Goal: Entertainment & Leisure: Consume media (video, audio)

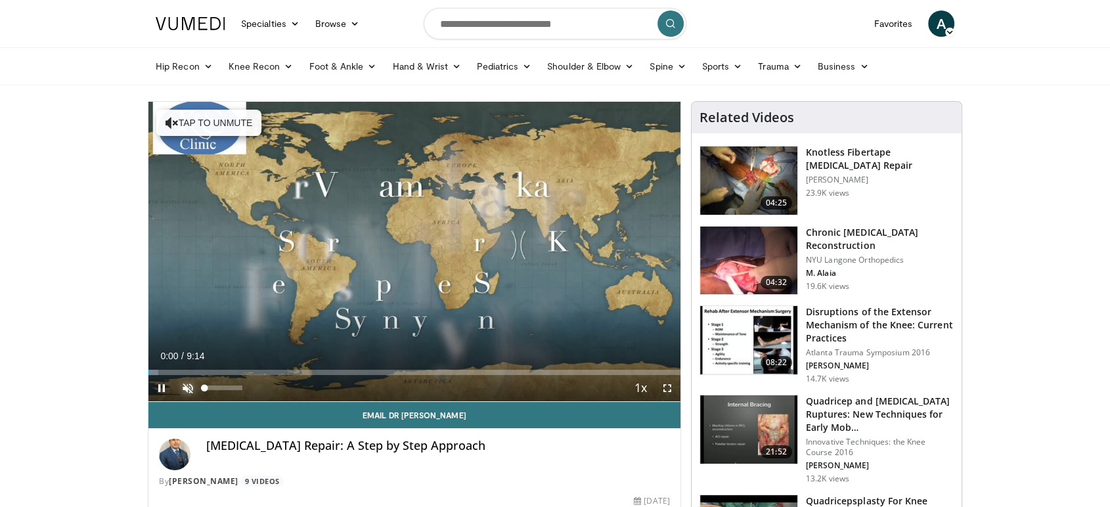
click at [185, 390] on span "Video Player" at bounding box center [188, 388] width 26 height 26
click at [207, 388] on div "5%" at bounding box center [222, 388] width 37 height 5
click at [212, 388] on div "19%" at bounding box center [222, 388] width 37 height 5
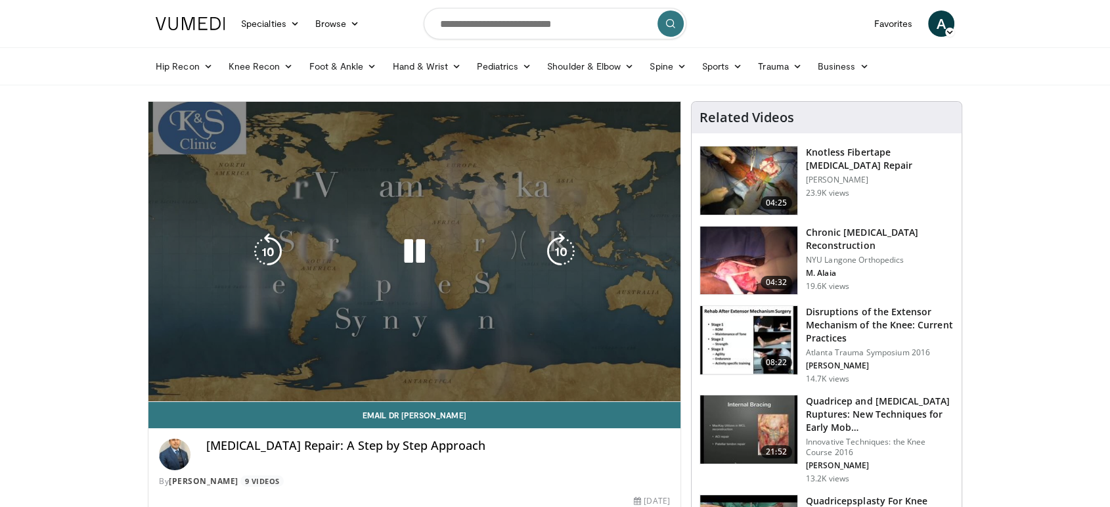
click at [211, 370] on video-js "**********" at bounding box center [414, 252] width 532 height 300
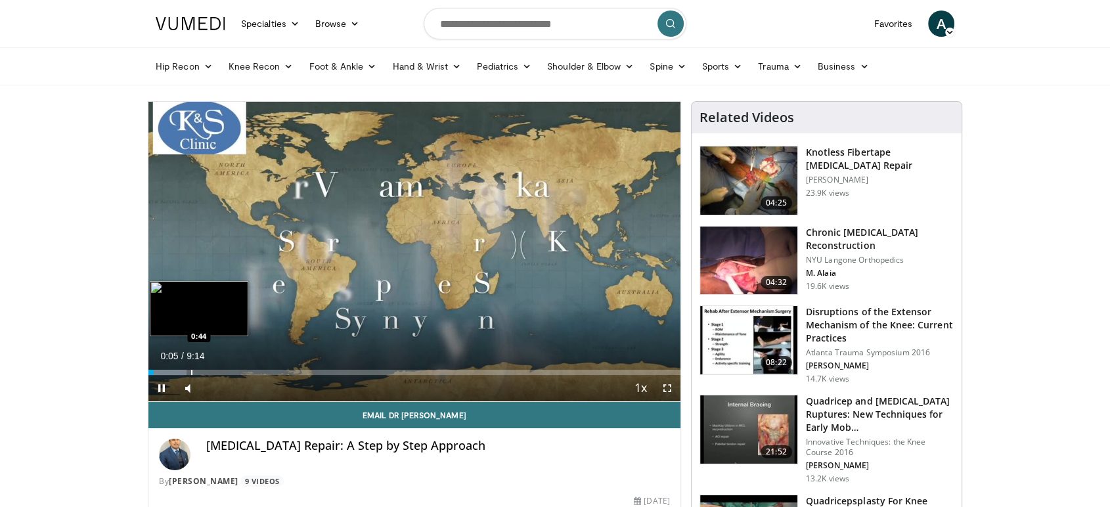
click at [191, 372] on div "Progress Bar" at bounding box center [191, 372] width 1 height 5
click at [209, 372] on div "Progress Bar" at bounding box center [208, 372] width 1 height 5
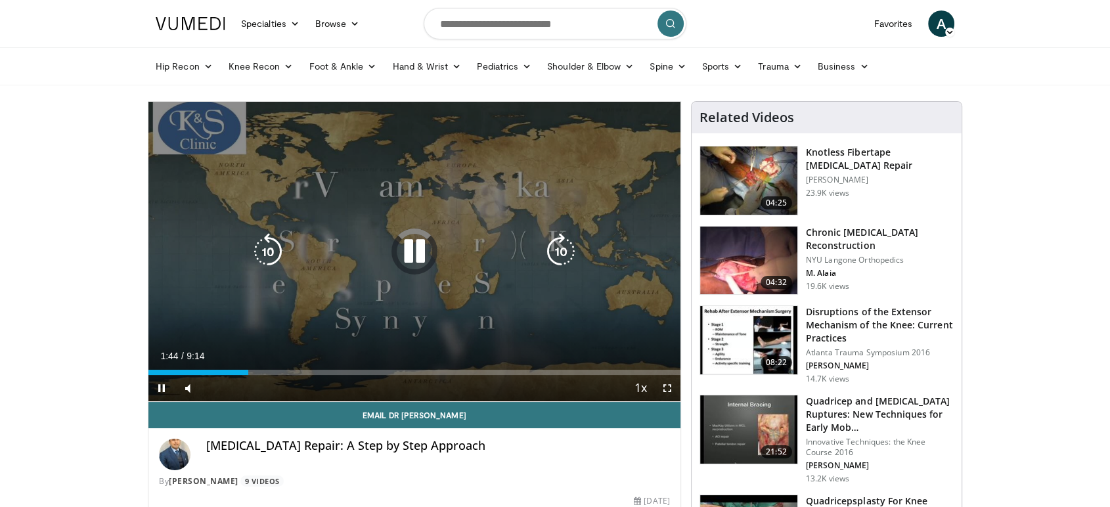
click at [292, 370] on div "Loaded : 0.00% 1:44 2:32" at bounding box center [414, 369] width 532 height 12
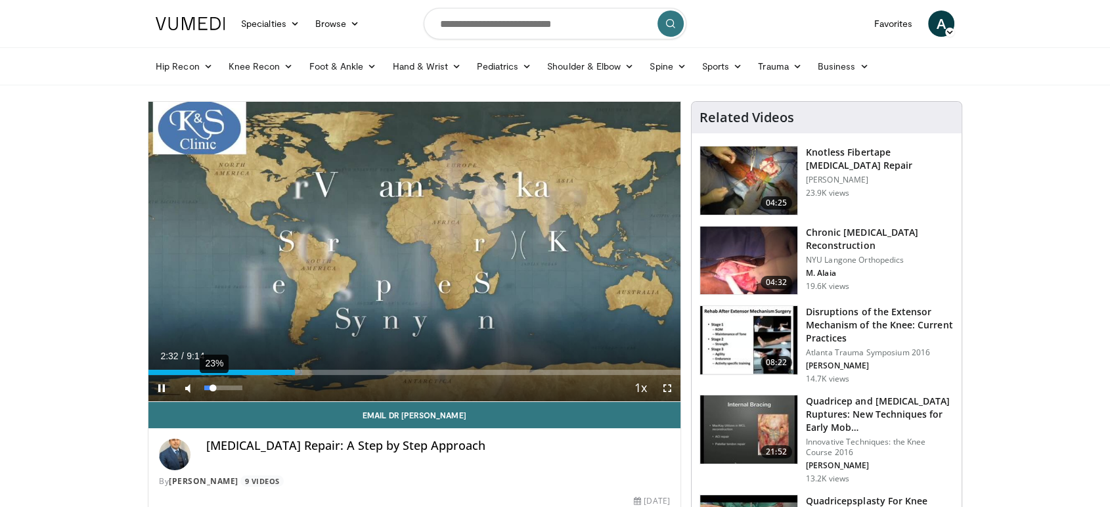
click at [213, 386] on div "Volume Level" at bounding box center [208, 388] width 9 height 5
click at [215, 386] on div "Volume Level" at bounding box center [210, 388] width 12 height 5
click at [216, 386] on div "Volume Level" at bounding box center [210, 388] width 12 height 5
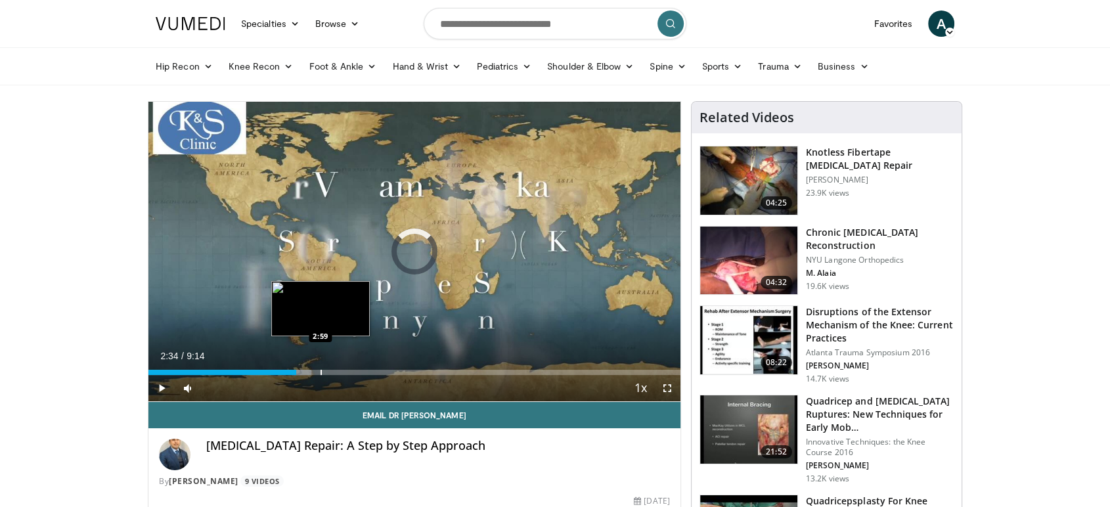
click at [321, 367] on div "Loaded : 30.66% 2:34 2:59" at bounding box center [414, 369] width 532 height 12
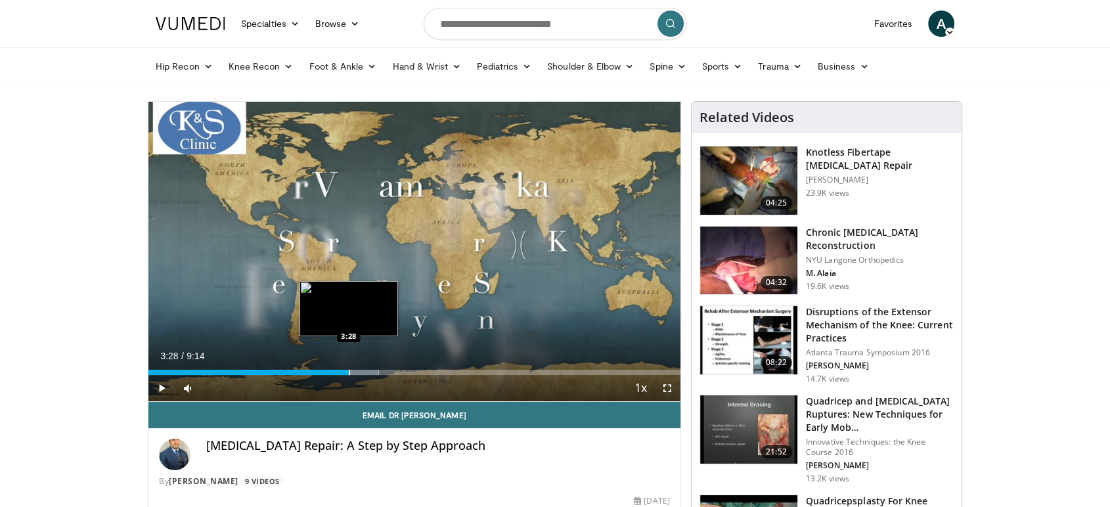
click at [349, 372] on div "Progress Bar" at bounding box center [349, 372] width 1 height 5
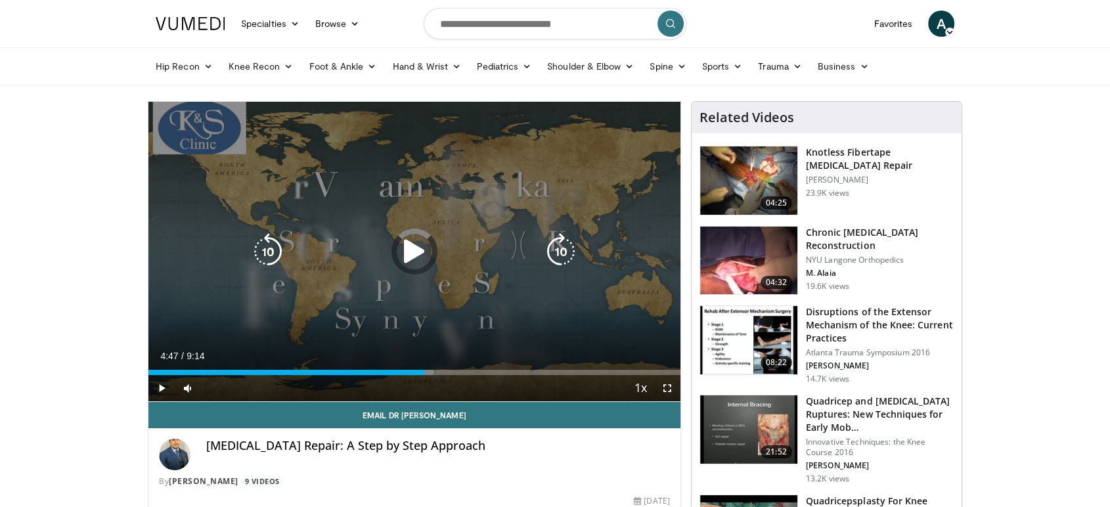
click at [423, 363] on div "Loaded : 53.61% 4:47 4:47" at bounding box center [414, 369] width 532 height 12
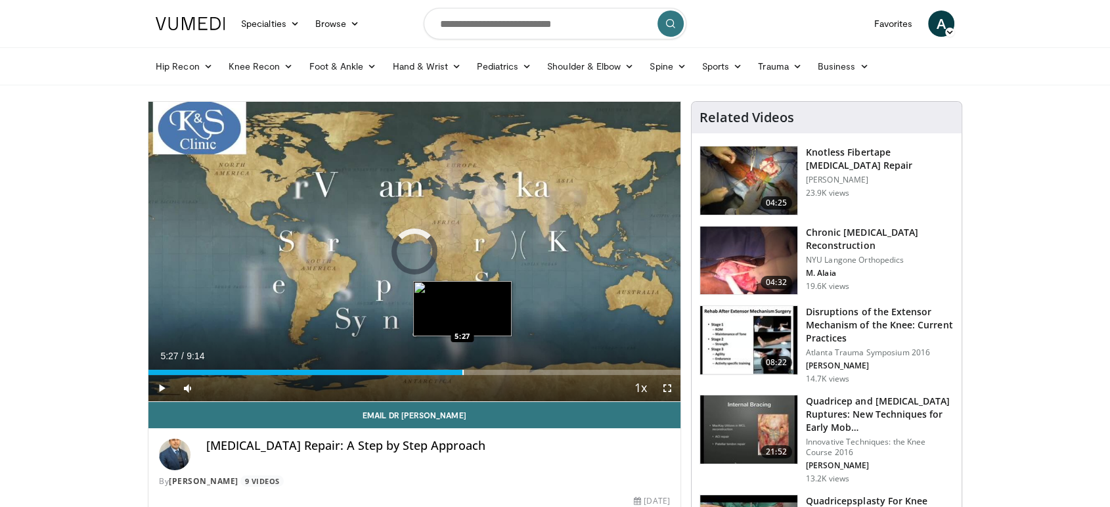
click at [462, 366] on div "Loaded : 53.61% 5:27 5:27" at bounding box center [414, 369] width 532 height 12
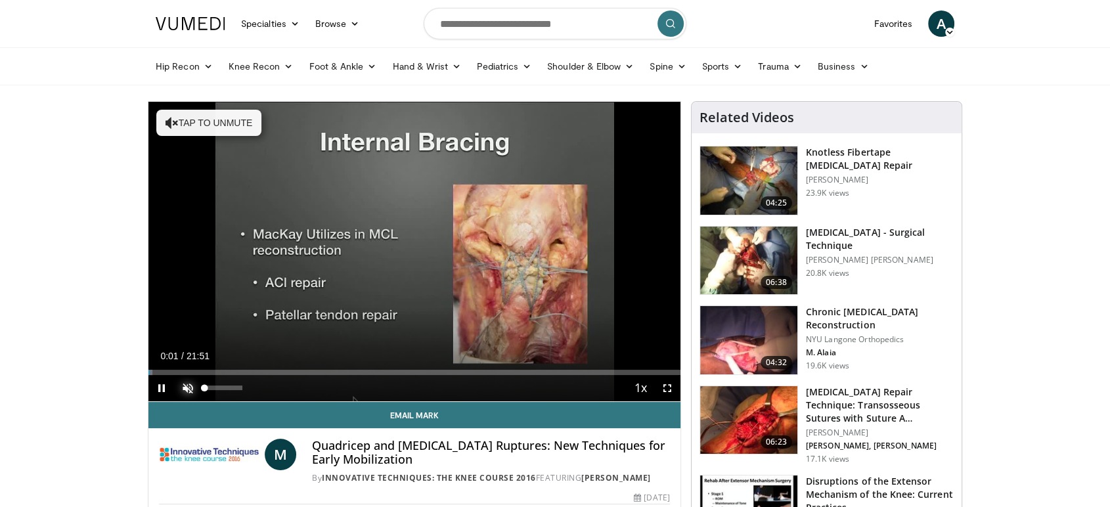
click at [181, 392] on span "Video Player" at bounding box center [188, 388] width 26 height 26
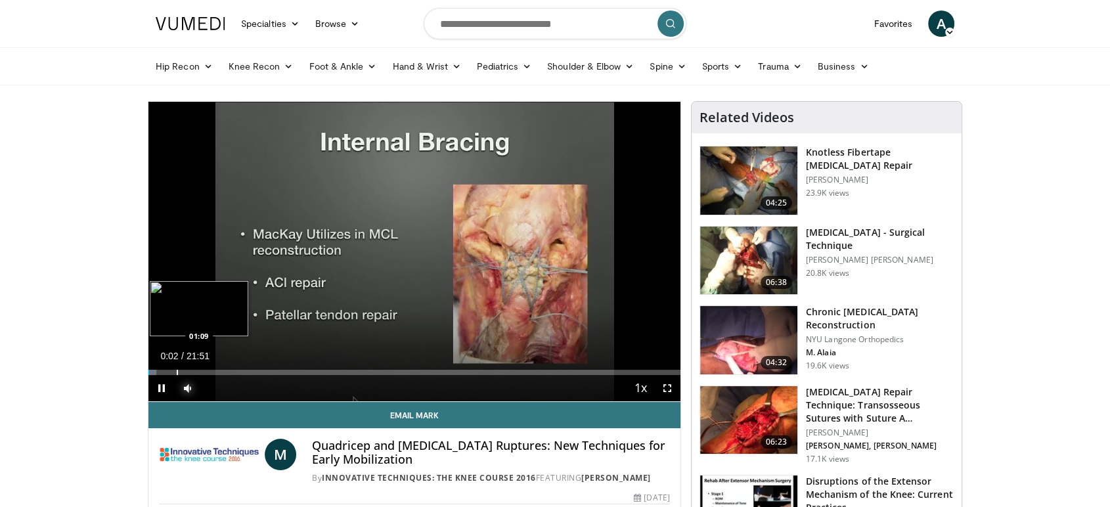
click at [177, 370] on div "Progress Bar" at bounding box center [177, 372] width 1 height 5
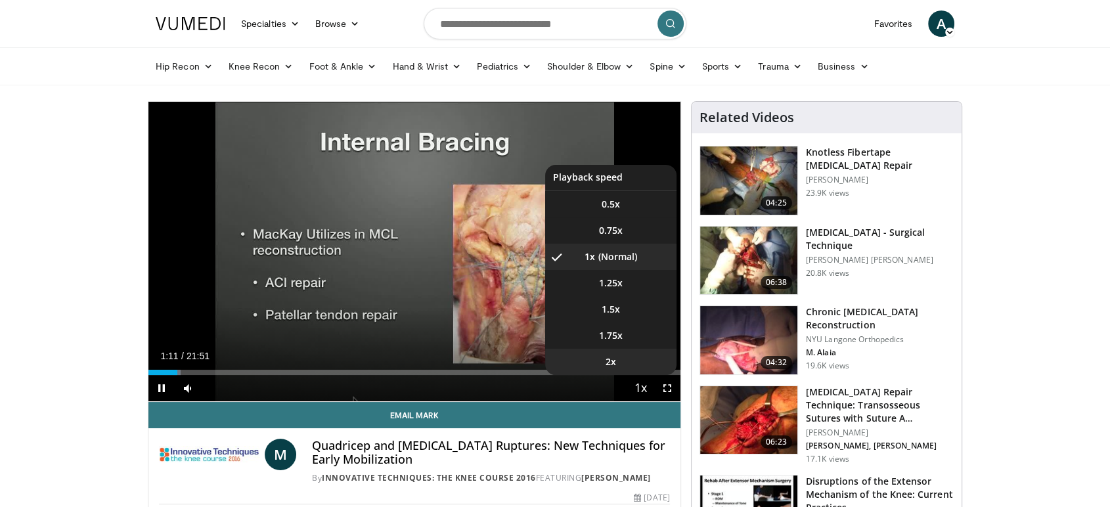
click at [629, 359] on li "2x" at bounding box center [610, 362] width 131 height 26
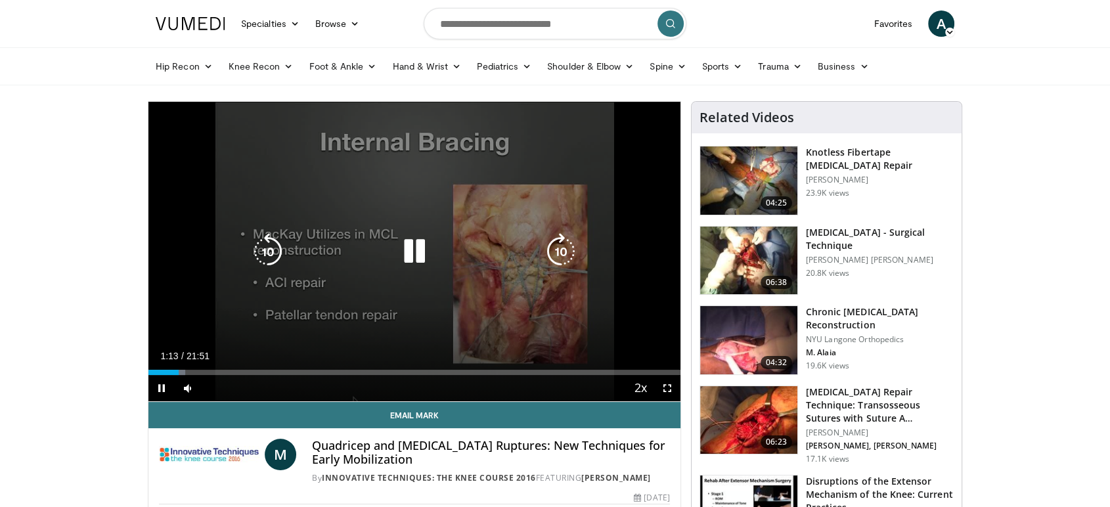
click at [567, 248] on icon "Video Player" at bounding box center [561, 251] width 37 height 37
click at [564, 248] on icon "Video Player" at bounding box center [561, 251] width 37 height 37
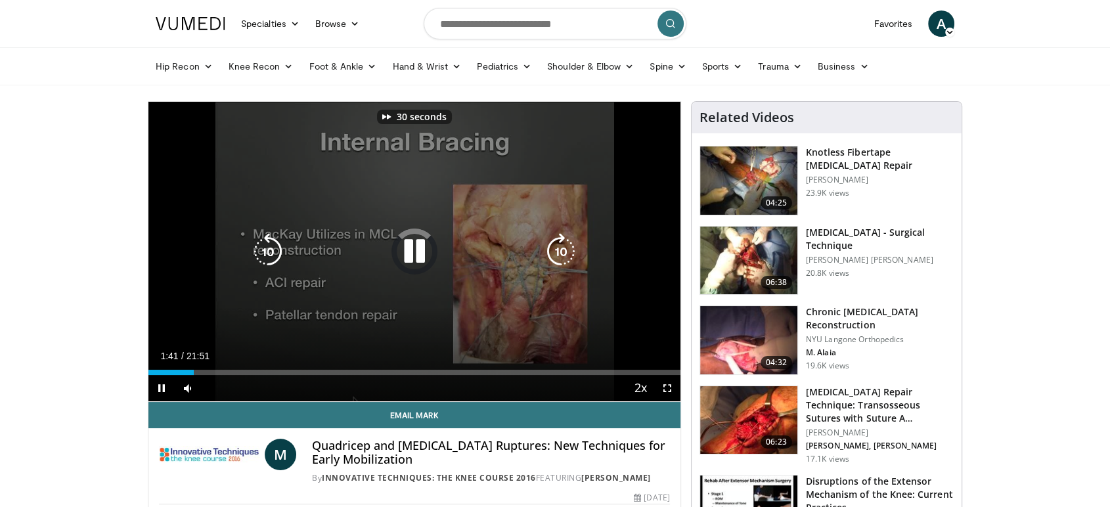
click at [564, 248] on icon "Video Player" at bounding box center [561, 251] width 37 height 37
click at [264, 252] on icon "Video Player" at bounding box center [268, 251] width 37 height 37
click at [262, 251] on icon "Video Player" at bounding box center [268, 251] width 37 height 37
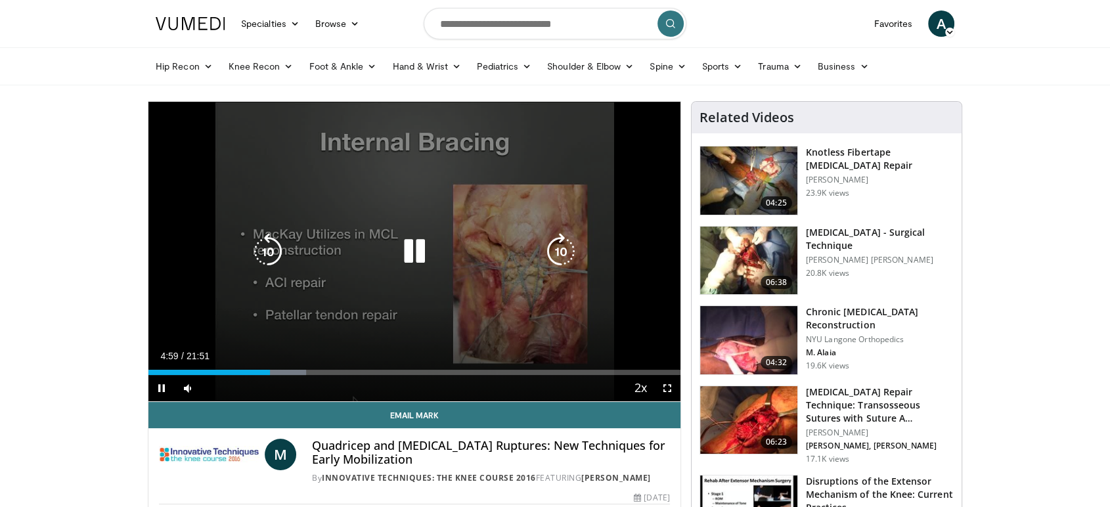
click at [268, 252] on icon "Video Player" at bounding box center [268, 251] width 37 height 37
click at [257, 254] on icon "Video Player" at bounding box center [268, 251] width 37 height 37
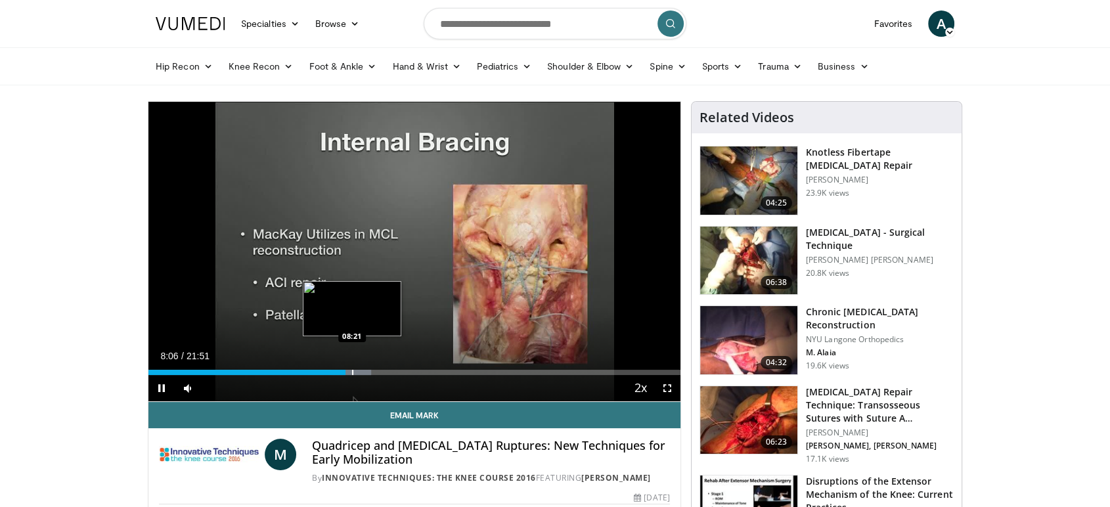
click at [352, 370] on div "Progress Bar" at bounding box center [352, 372] width 1 height 5
click at [361, 370] on div "Progress Bar" at bounding box center [361, 372] width 1 height 5
click at [671, 384] on span "Video Player" at bounding box center [667, 388] width 26 height 26
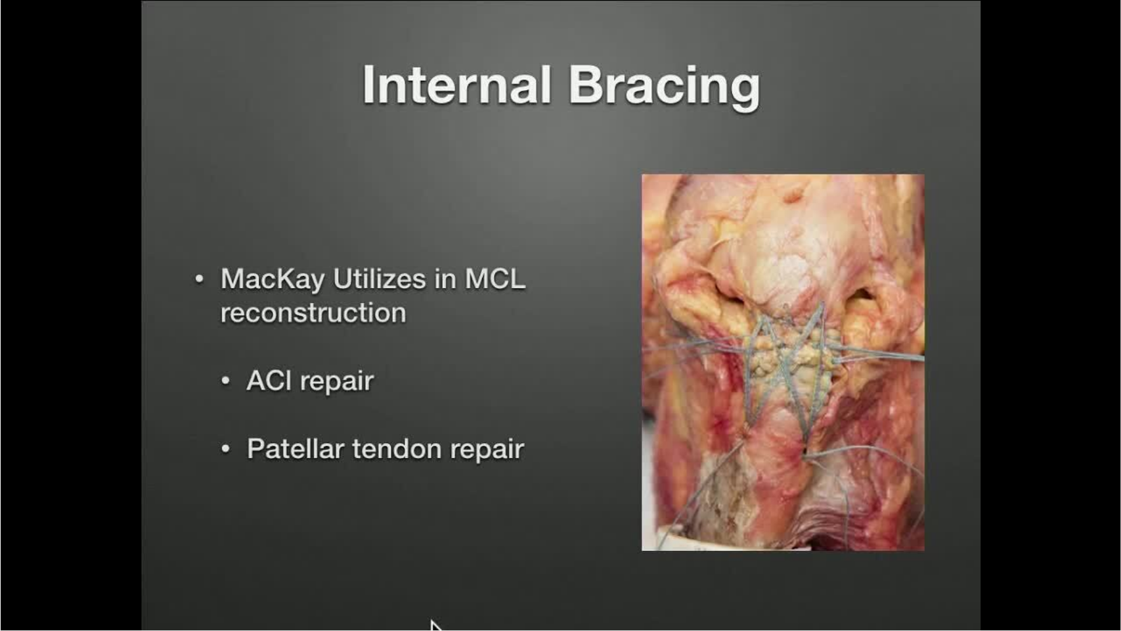
click at [582, 506] on div "20 seconds Tap to unmute" at bounding box center [560, 315] width 1121 height 630
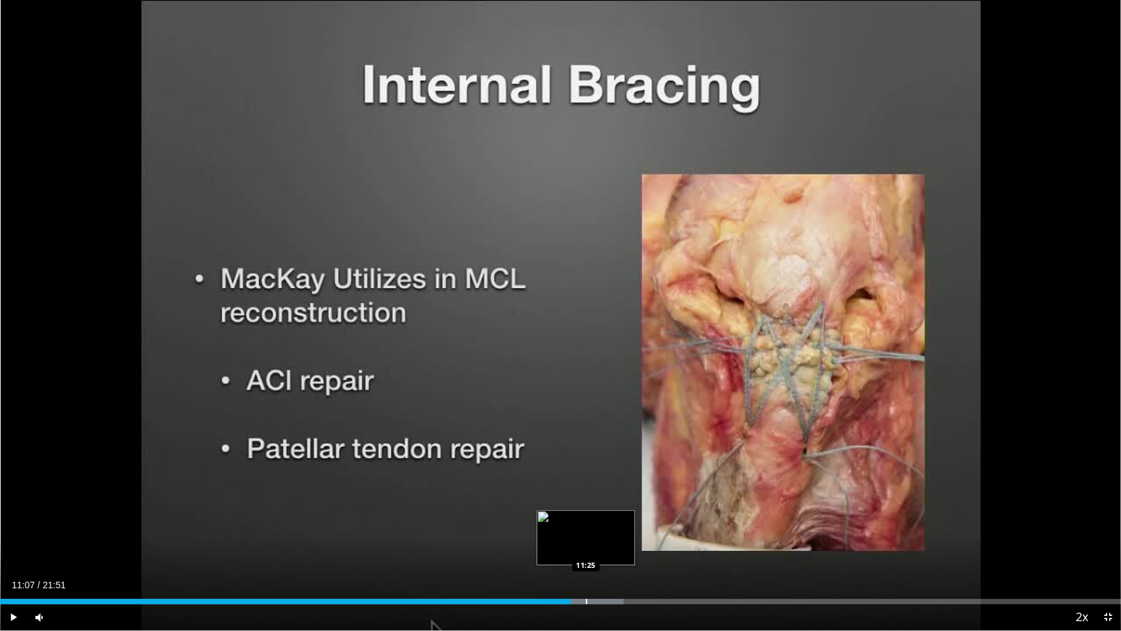
click at [586, 506] on div "Progress Bar" at bounding box center [586, 600] width 1 height 5
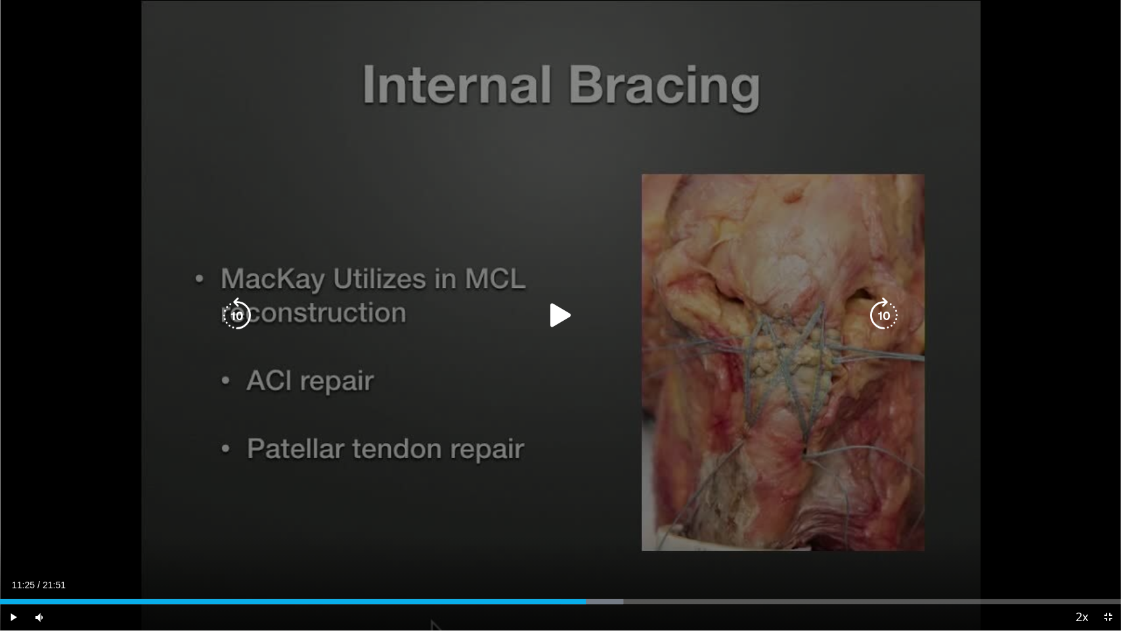
click at [590, 506] on div "20 seconds Tap to unmute" at bounding box center [560, 315] width 1121 height 630
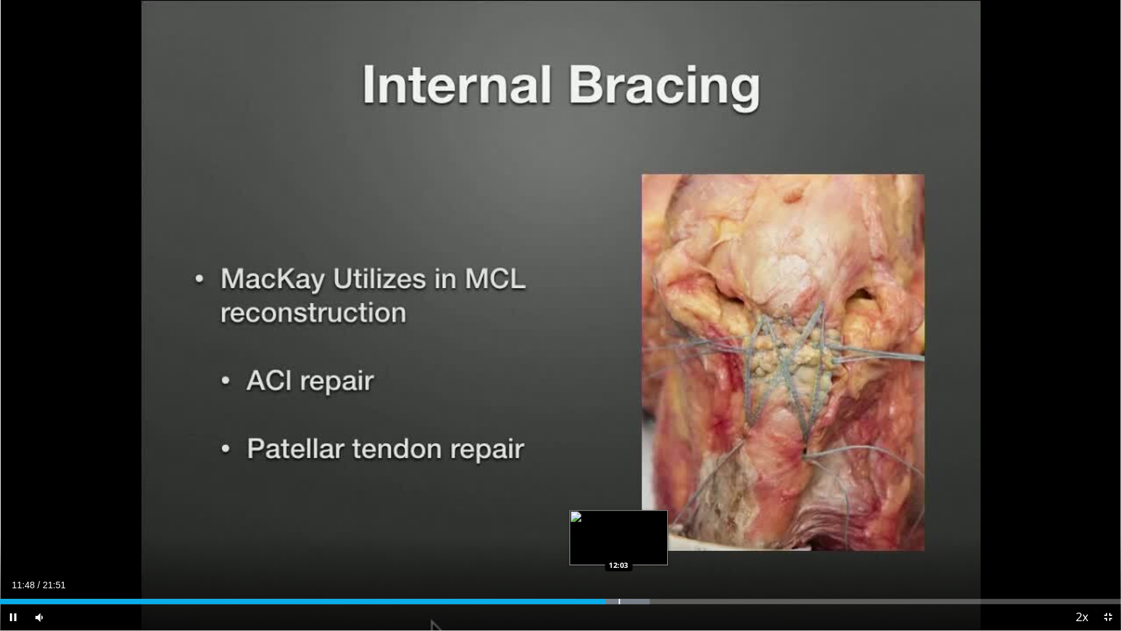
click at [619, 506] on div "Progress Bar" at bounding box center [619, 600] width 1 height 5
click at [632, 506] on div "Progress Bar" at bounding box center [632, 600] width 1 height 5
click at [639, 506] on div "Progress Bar" at bounding box center [639, 600] width 1 height 5
click at [645, 506] on div "Loaded : 58.71% 12:28 12:34" at bounding box center [560, 597] width 1121 height 12
click at [652, 506] on div "Loaded : 58.71% 12:42 12:42" at bounding box center [560, 597] width 1121 height 12
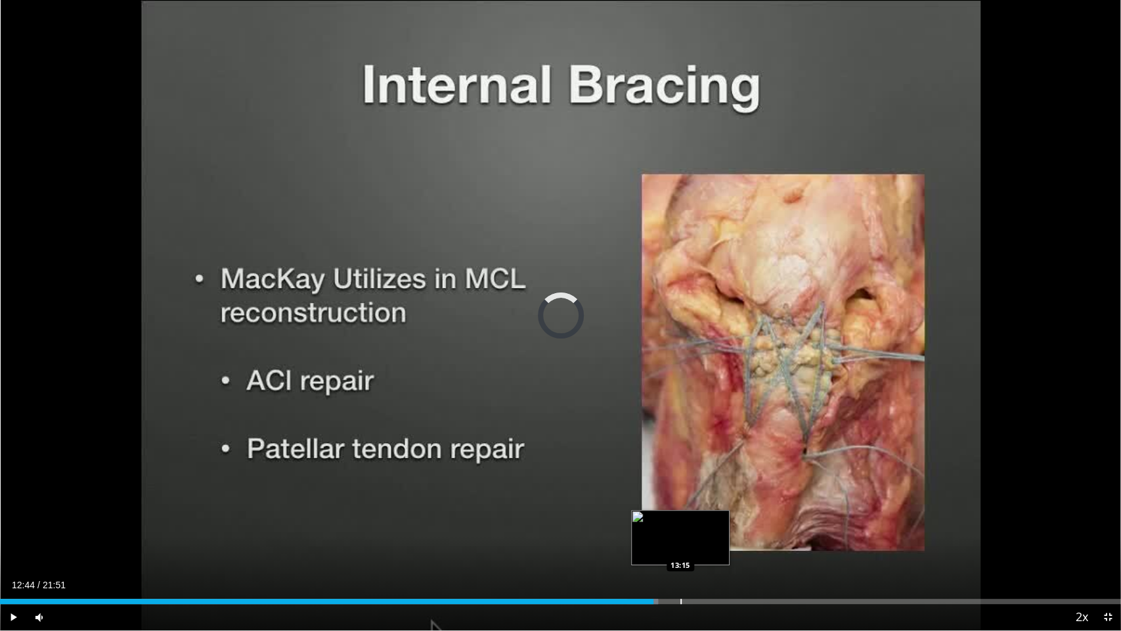
click at [680, 506] on div "Progress Bar" at bounding box center [680, 600] width 1 height 5
click at [712, 506] on div "Loaded : 64.81% 13:40 13:52" at bounding box center [560, 597] width 1121 height 12
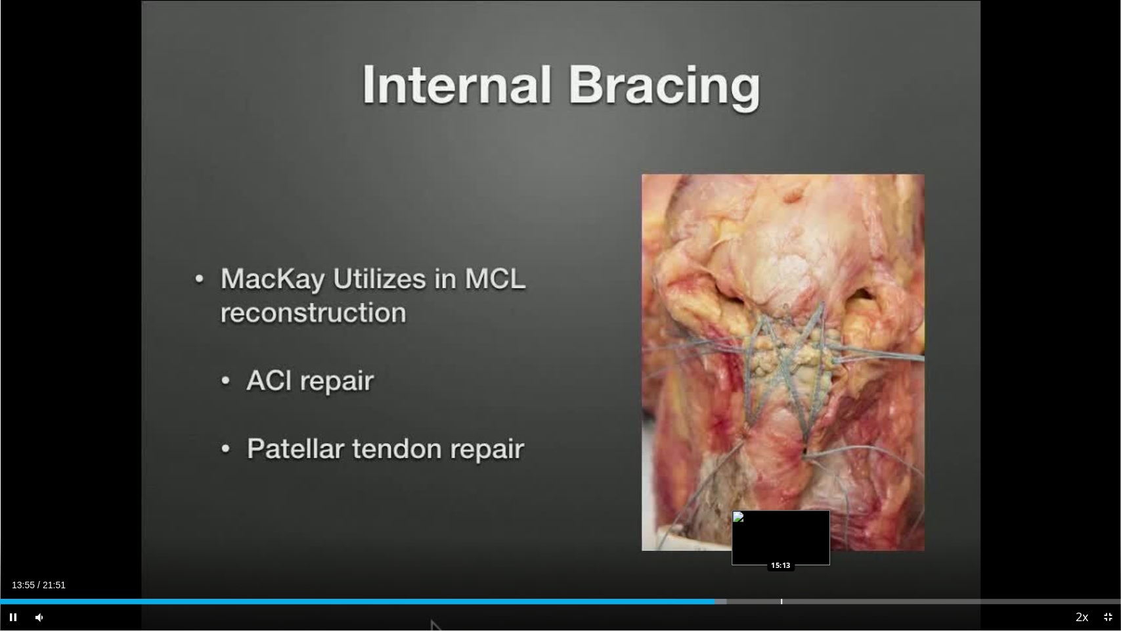
click at [782, 506] on div "Progress Bar" at bounding box center [781, 600] width 1 height 5
click at [1103, 506] on span "Video Player" at bounding box center [1108, 617] width 26 height 26
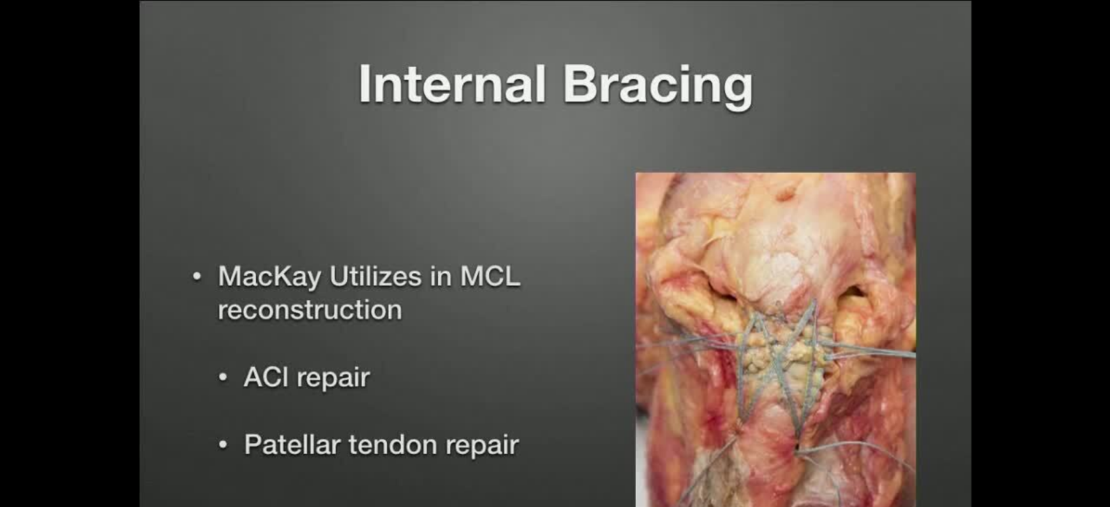
scroll to position [437, 0]
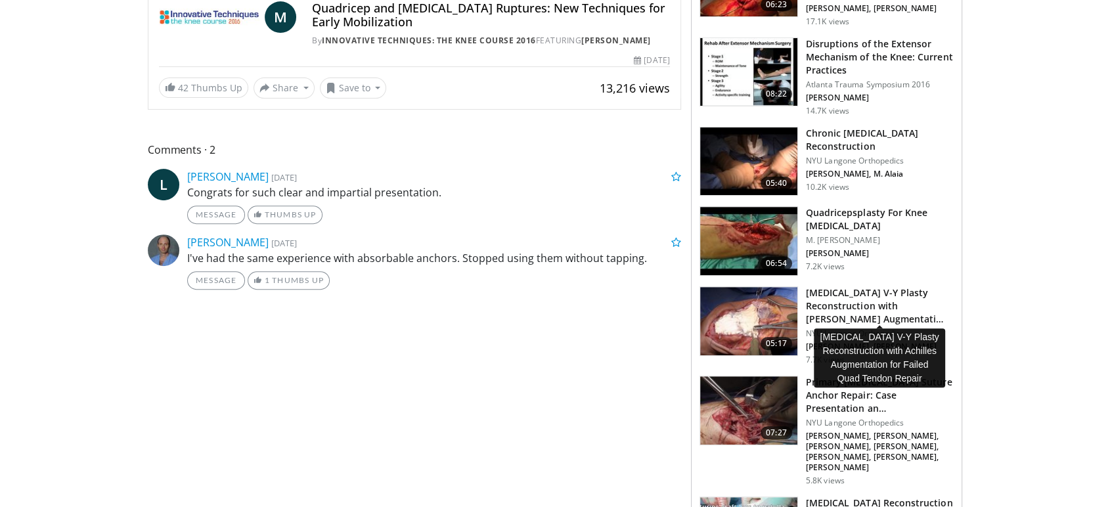
click at [904, 301] on h3 "[MEDICAL_DATA] V-Y Plasty Reconstruction with [PERSON_NAME] Augmentati…" at bounding box center [880, 305] width 148 height 39
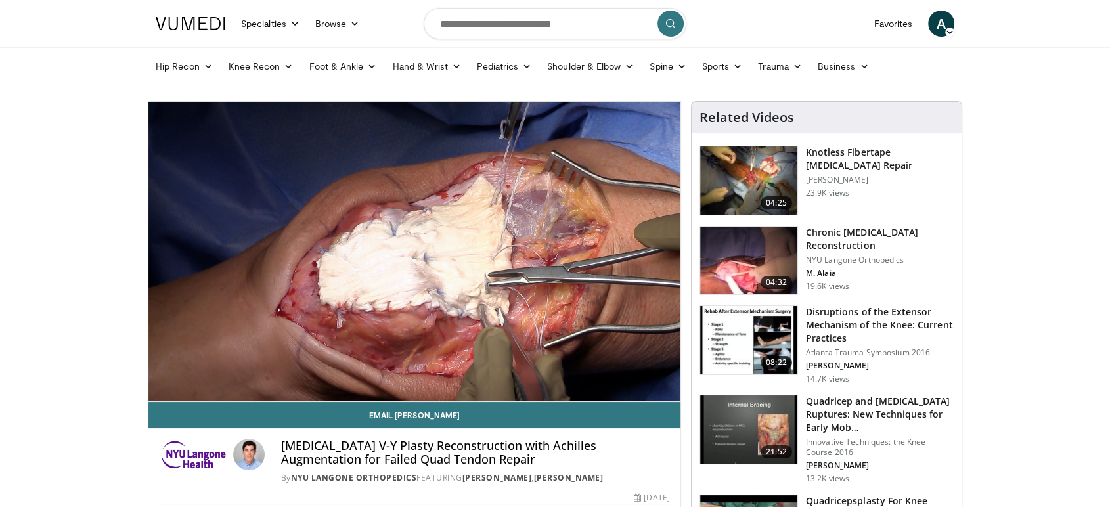
click at [494, 447] on h4 "Quadriceps Tendon V-Y Plasty Reconstruction with Achilles Augmentation for Fail…" at bounding box center [474, 453] width 389 height 28
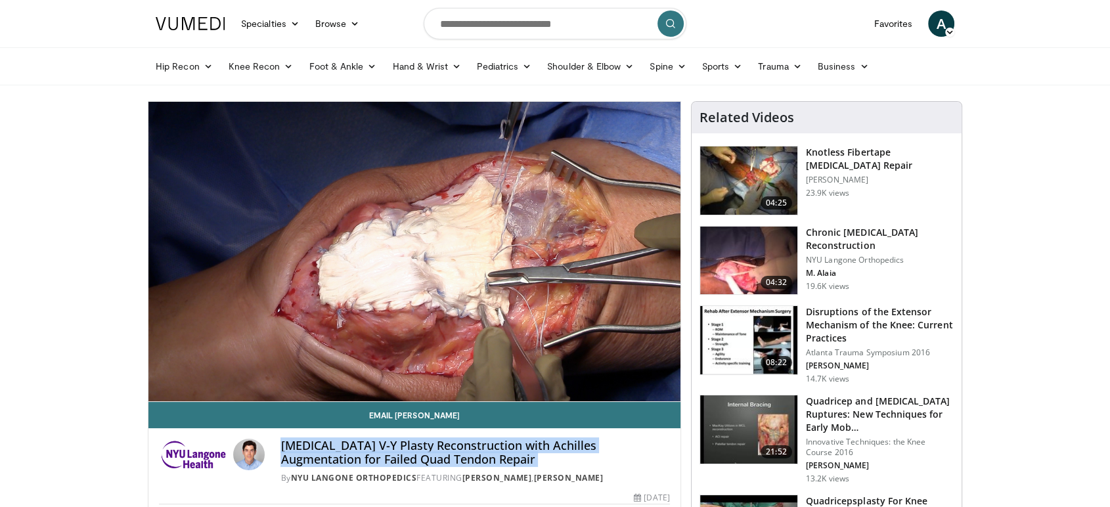
click at [494, 447] on h4 "Quadriceps Tendon V-Y Plasty Reconstruction with Achilles Augmentation for Fail…" at bounding box center [474, 453] width 389 height 28
copy div "Quadriceps Tendon V-Y Plasty Reconstruction with Achilles Augmentation for Fail…"
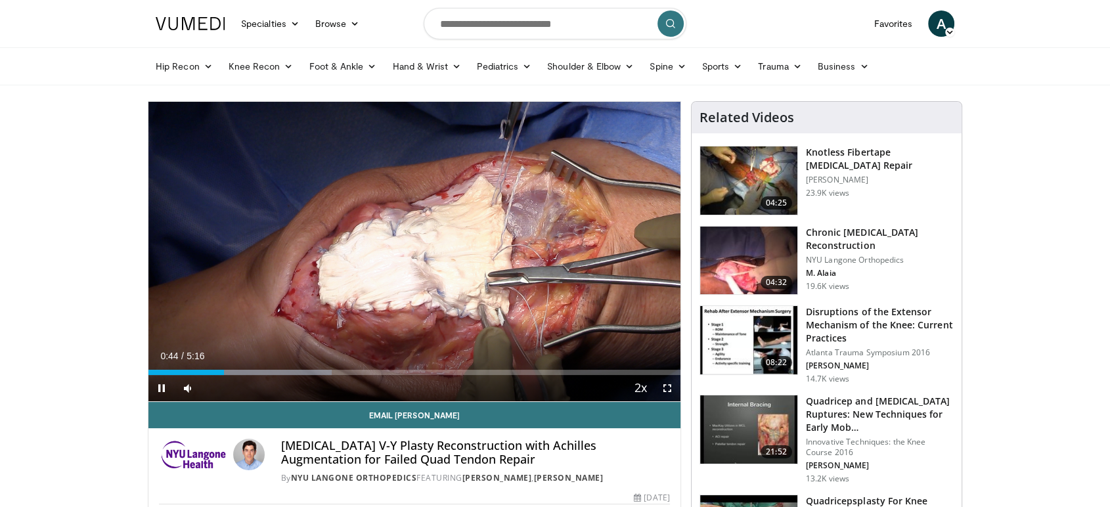
click at [244, 376] on div "Current Time 0:44 / Duration 5:16 Pause Skip Backward Skip Forward Mute Loaded …" at bounding box center [414, 388] width 532 height 26
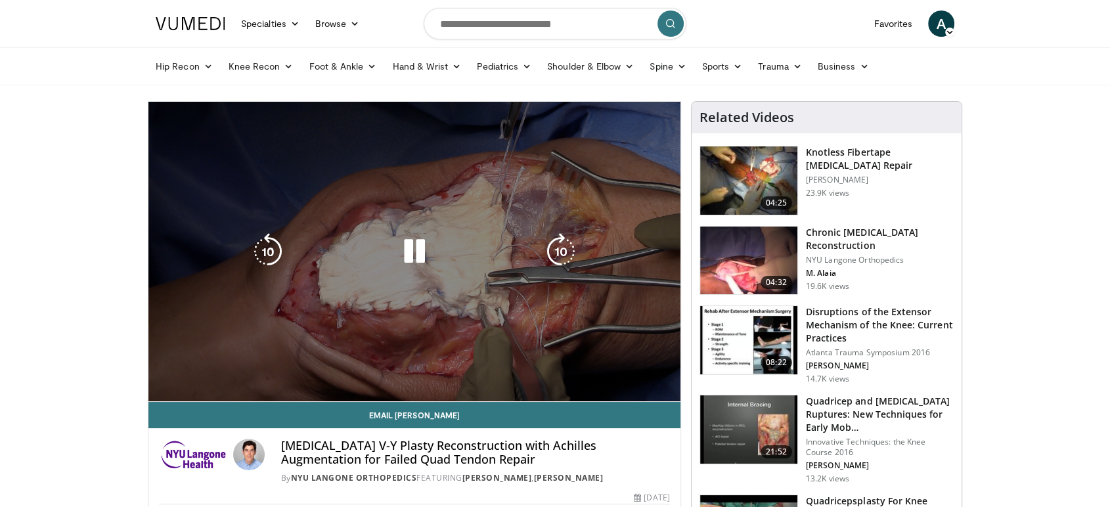
click at [252, 372] on video-js "**********" at bounding box center [414, 252] width 532 height 300
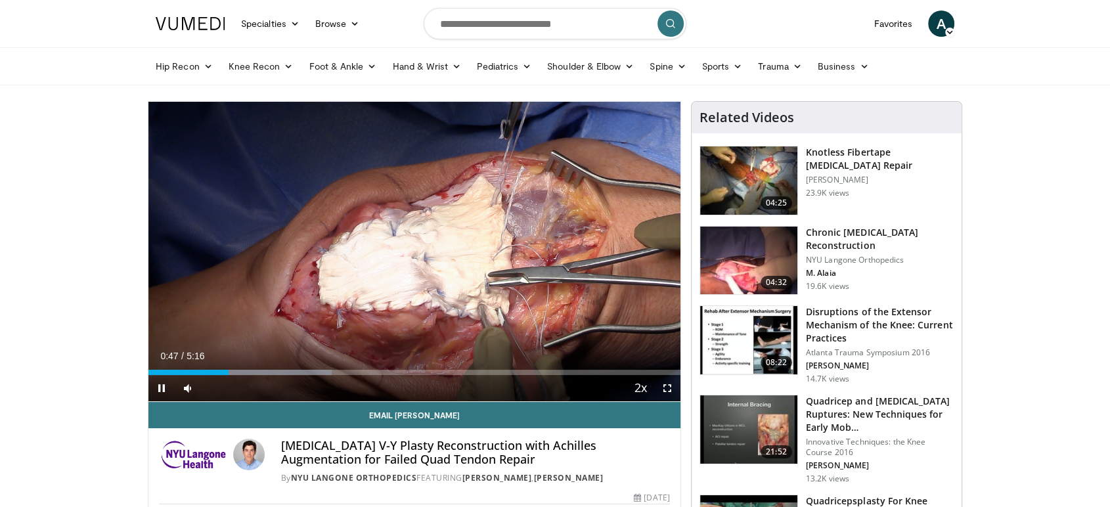
click at [238, 375] on div "Current Time 0:47 / Duration 5:16 Pause Skip Backward Skip Forward Mute Loaded …" at bounding box center [414, 388] width 532 height 26
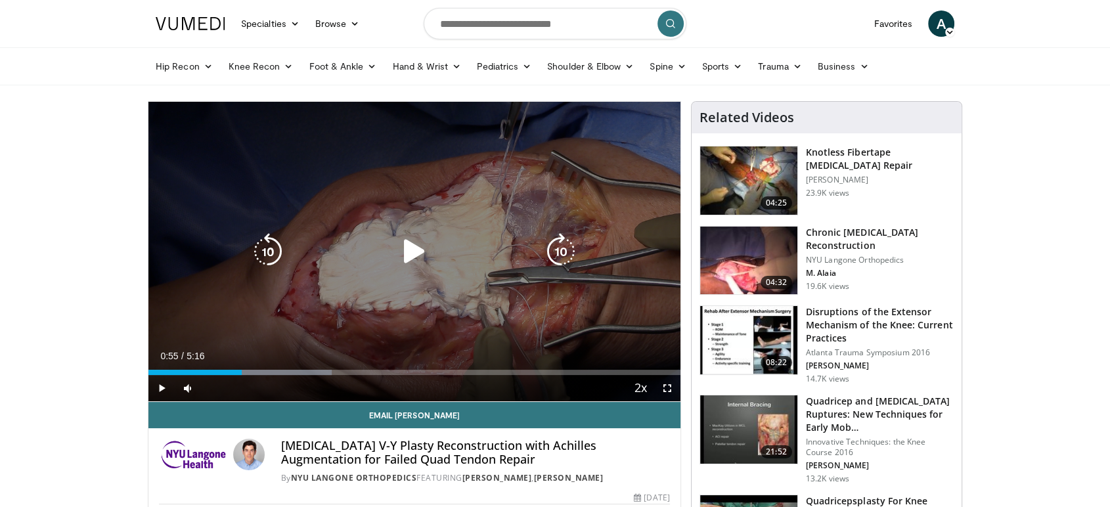
click at [241, 373] on div "Loaded : 34.44% 0:55 0:53" at bounding box center [414, 372] width 532 height 5
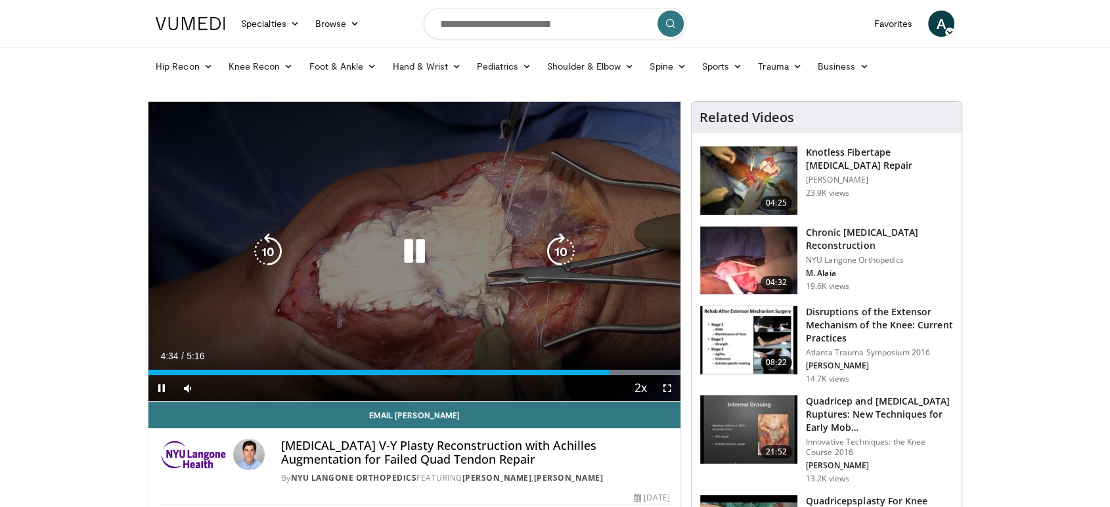
click at [418, 256] on icon "Video Player" at bounding box center [414, 251] width 37 height 37
